Goal: Unclear

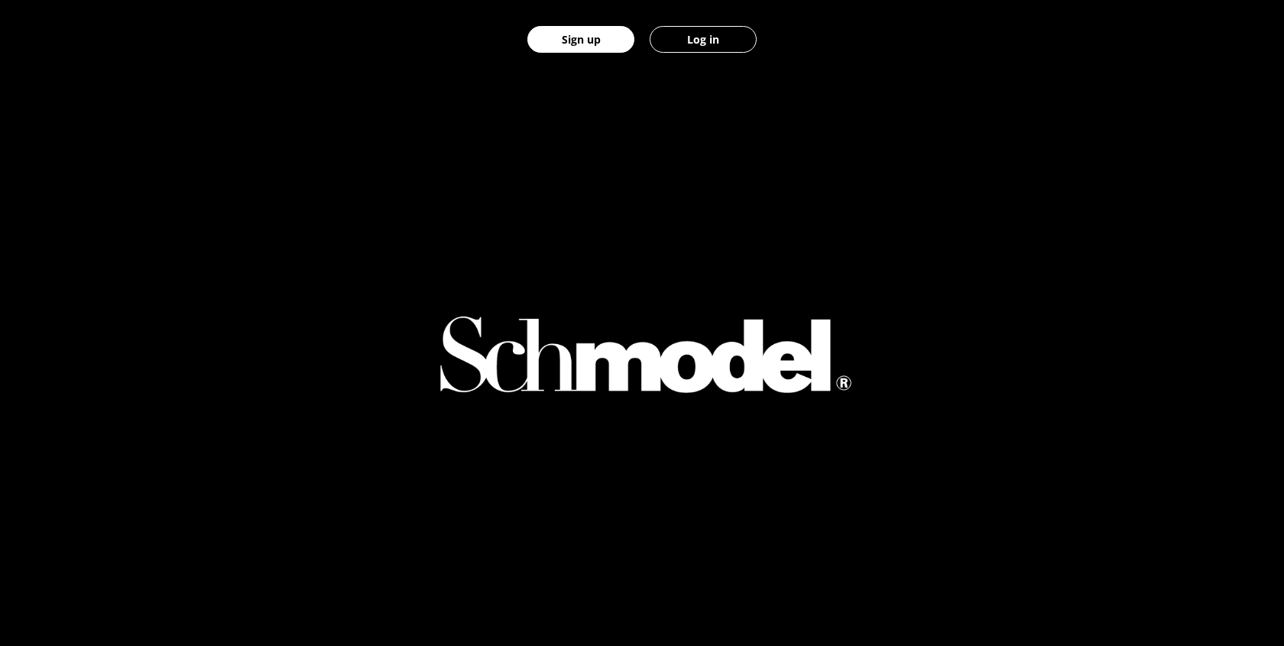
click at [13, 94] on div at bounding box center [642, 355] width 1284 height 711
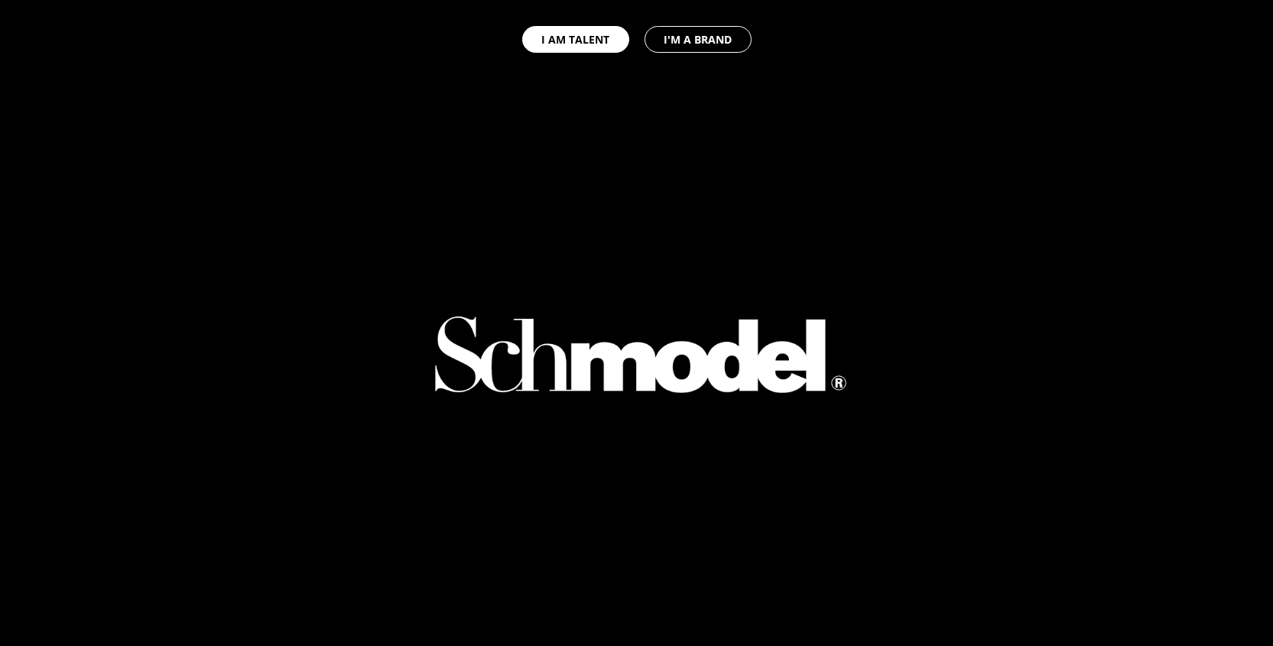
select select "GB"
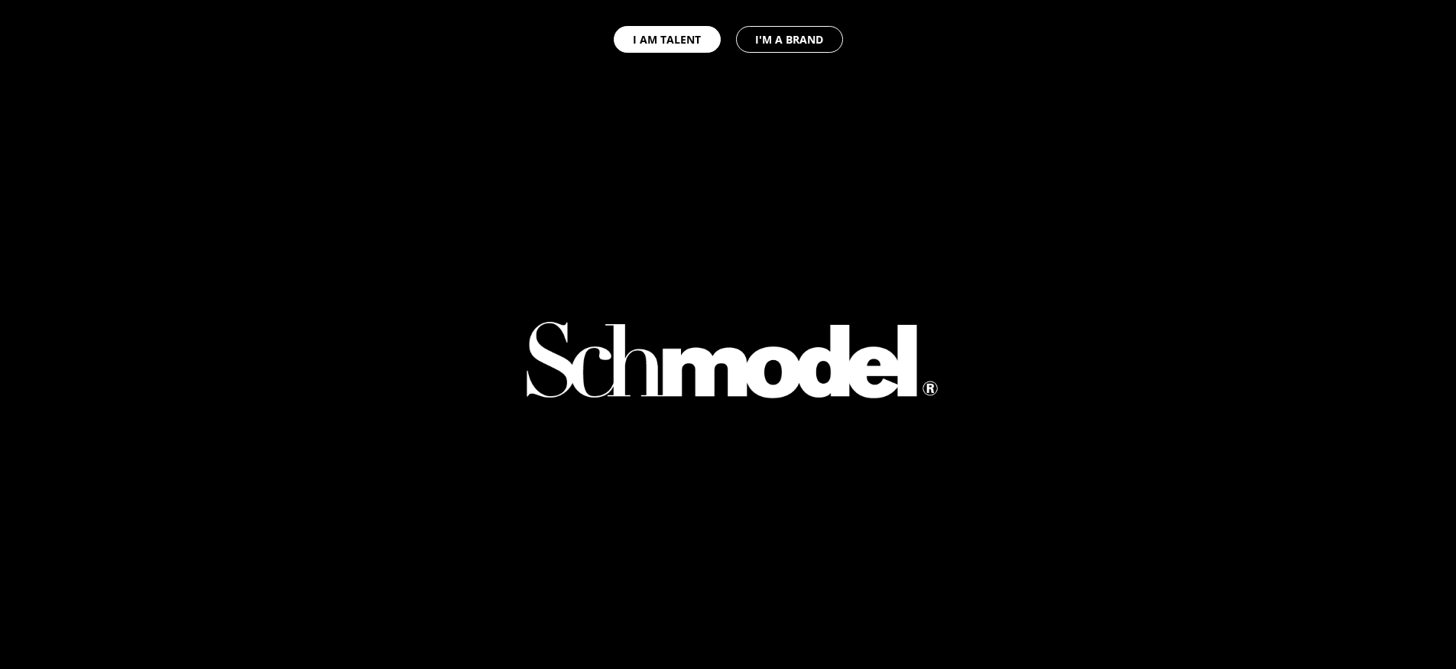
click at [1116, 372] on div at bounding box center [728, 368] width 1456 height 736
click at [358, 331] on div at bounding box center [728, 368] width 1456 height 736
